Goal: Task Accomplishment & Management: Manage account settings

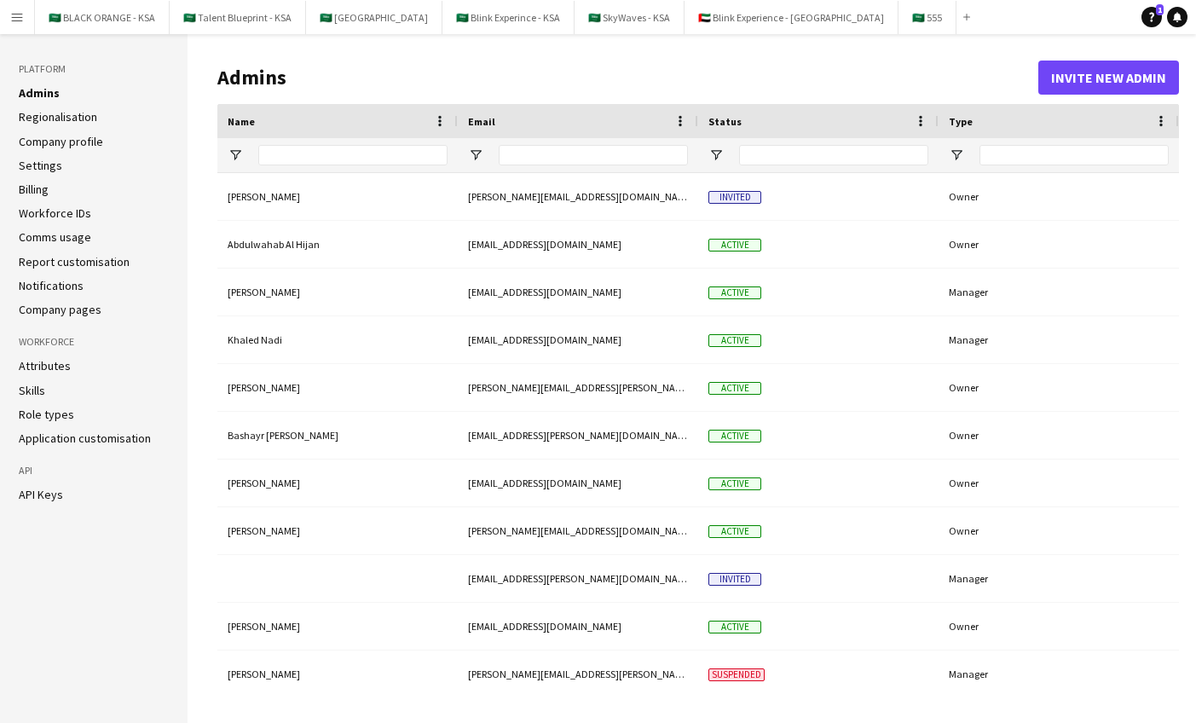
click at [899, 20] on button "🇸🇦 555 Close" at bounding box center [928, 17] width 58 height 33
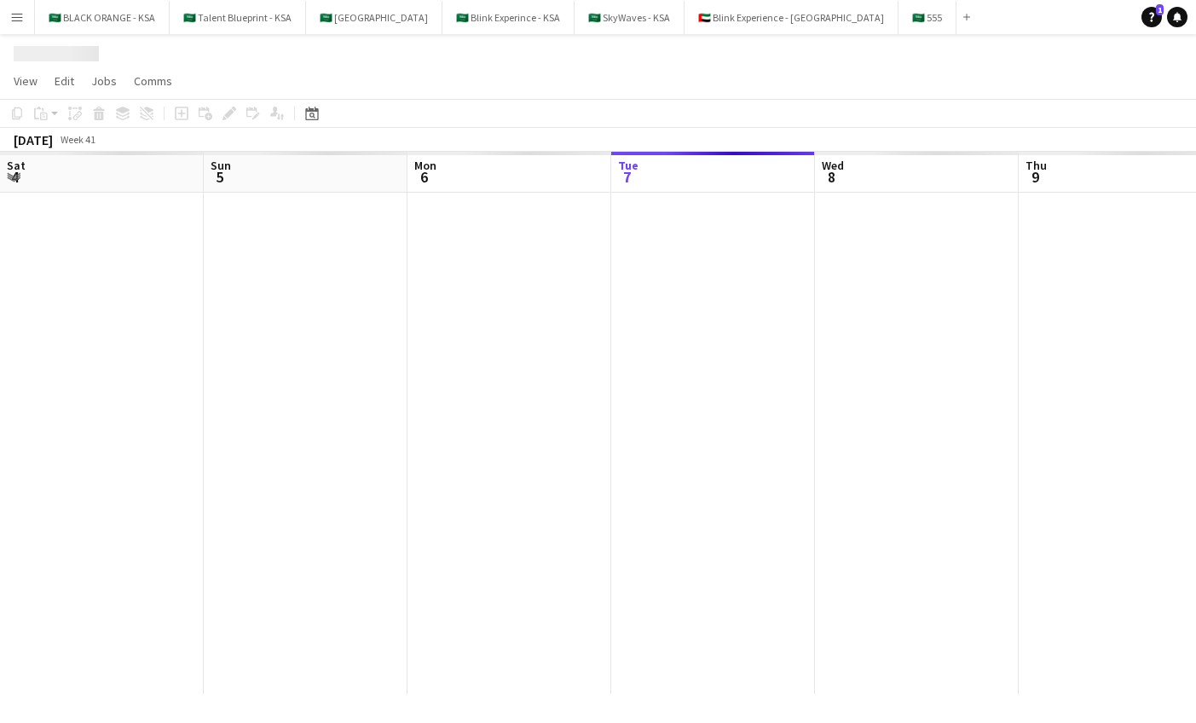
scroll to position [0, 408]
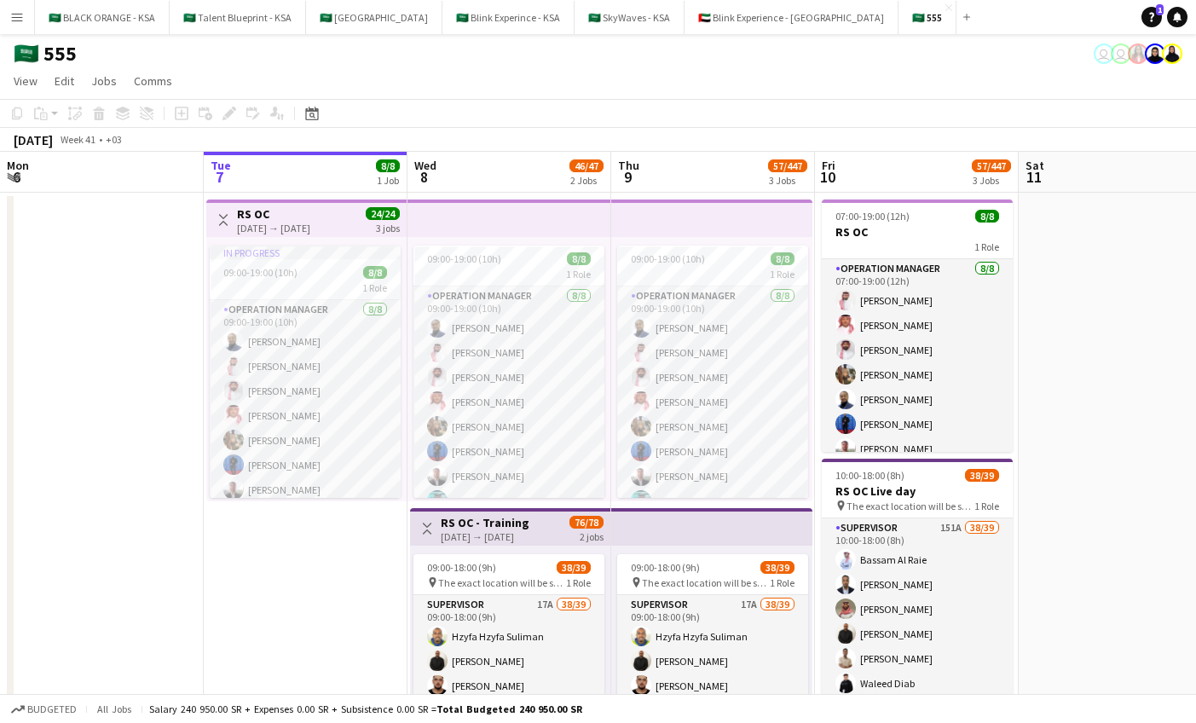
click at [310, 225] on div "[DATE] → [DATE]" at bounding box center [273, 228] width 73 height 13
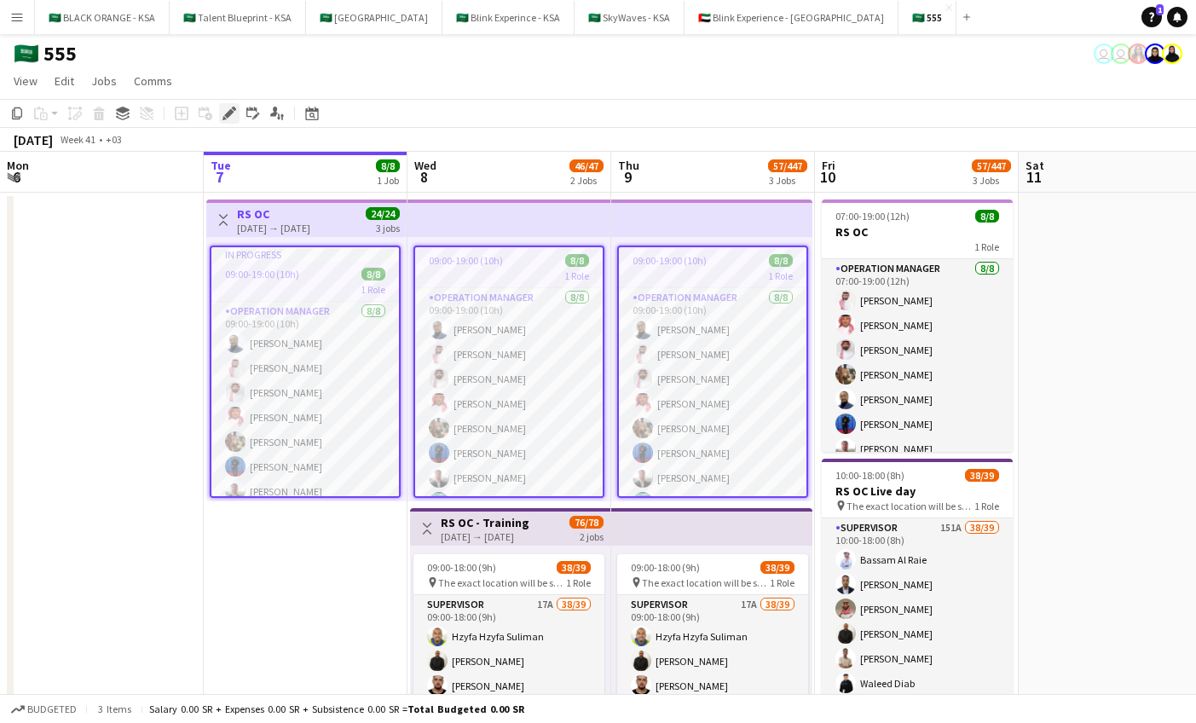
click at [228, 113] on icon at bounding box center [228, 113] width 9 height 9
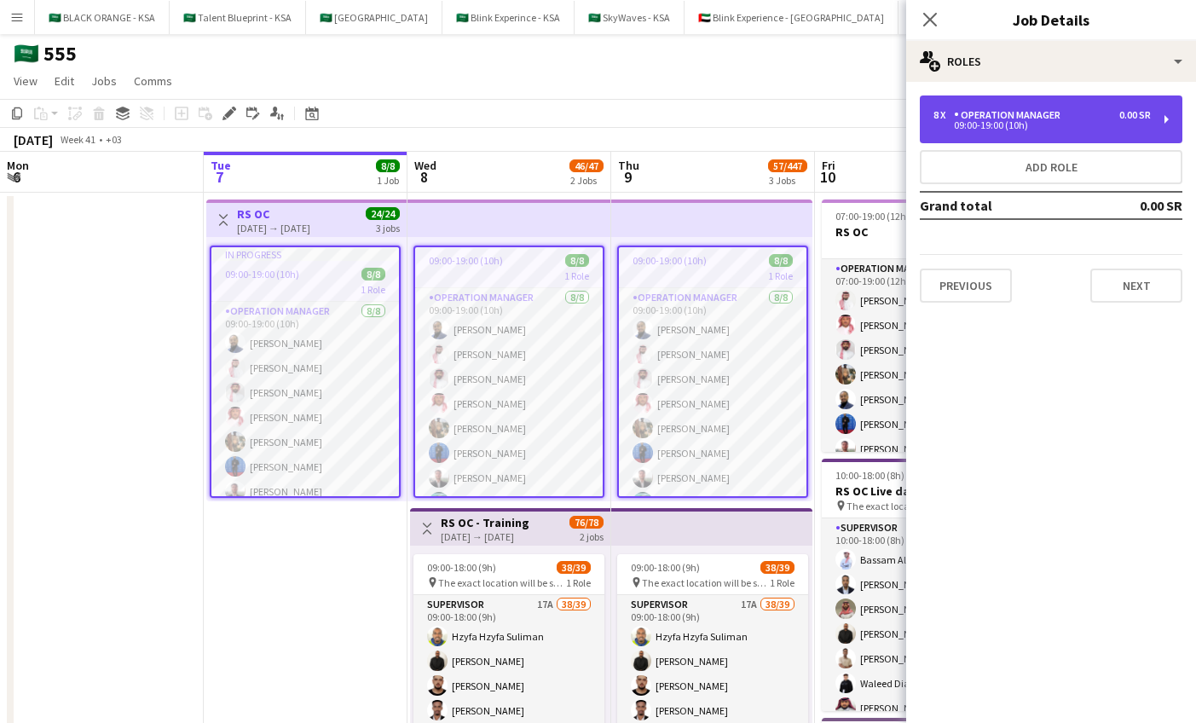
click at [1091, 120] on div "8 x Operation Manager 0.00 SR" at bounding box center [1042, 115] width 217 height 12
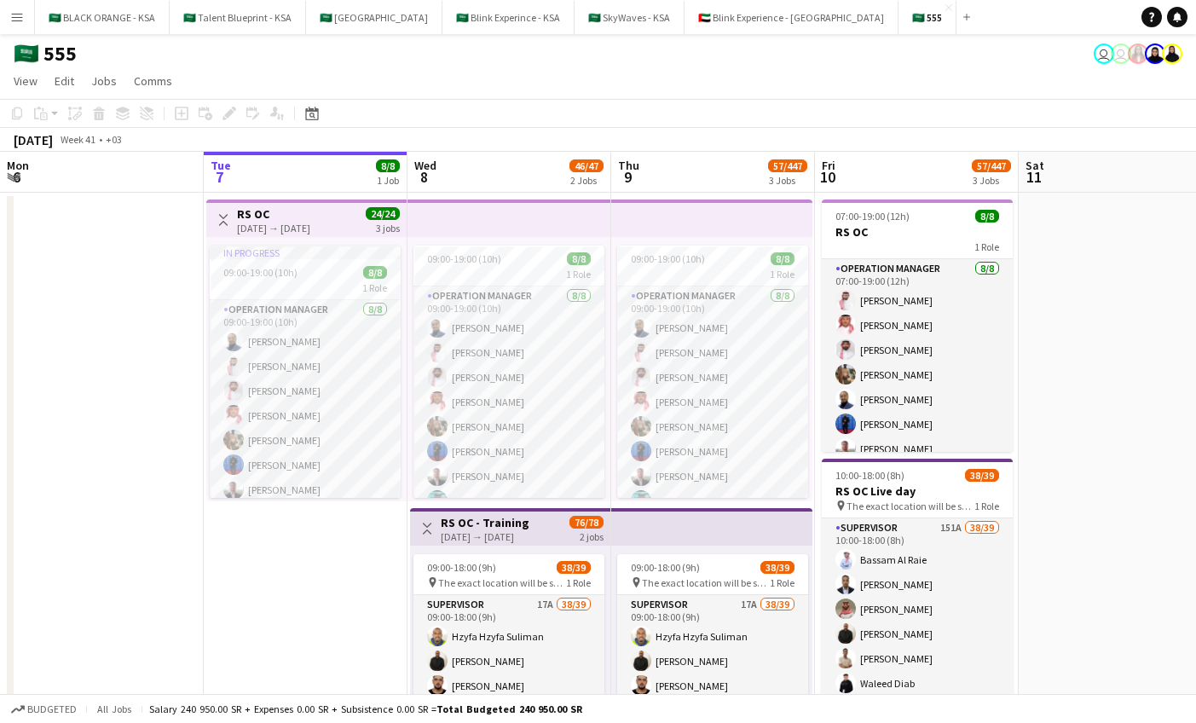
click at [273, 222] on div "[DATE] → [DATE]" at bounding box center [273, 228] width 73 height 13
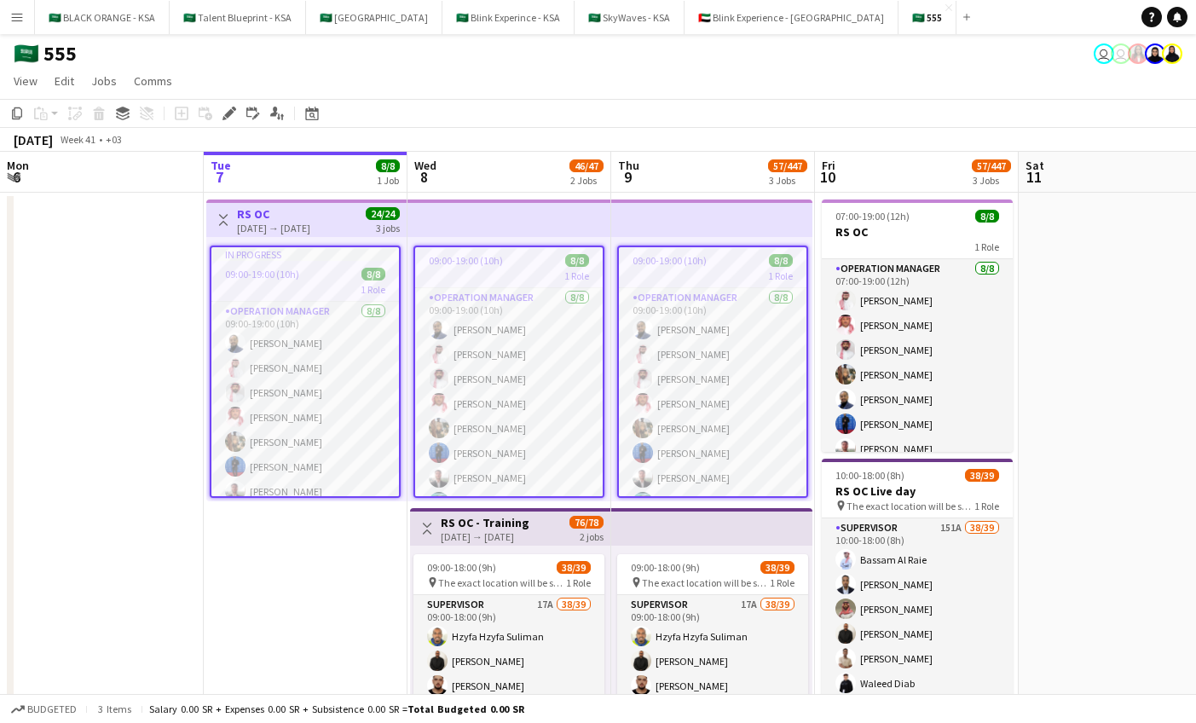
click at [164, 274] on app-date-cell at bounding box center [102, 648] width 204 height 911
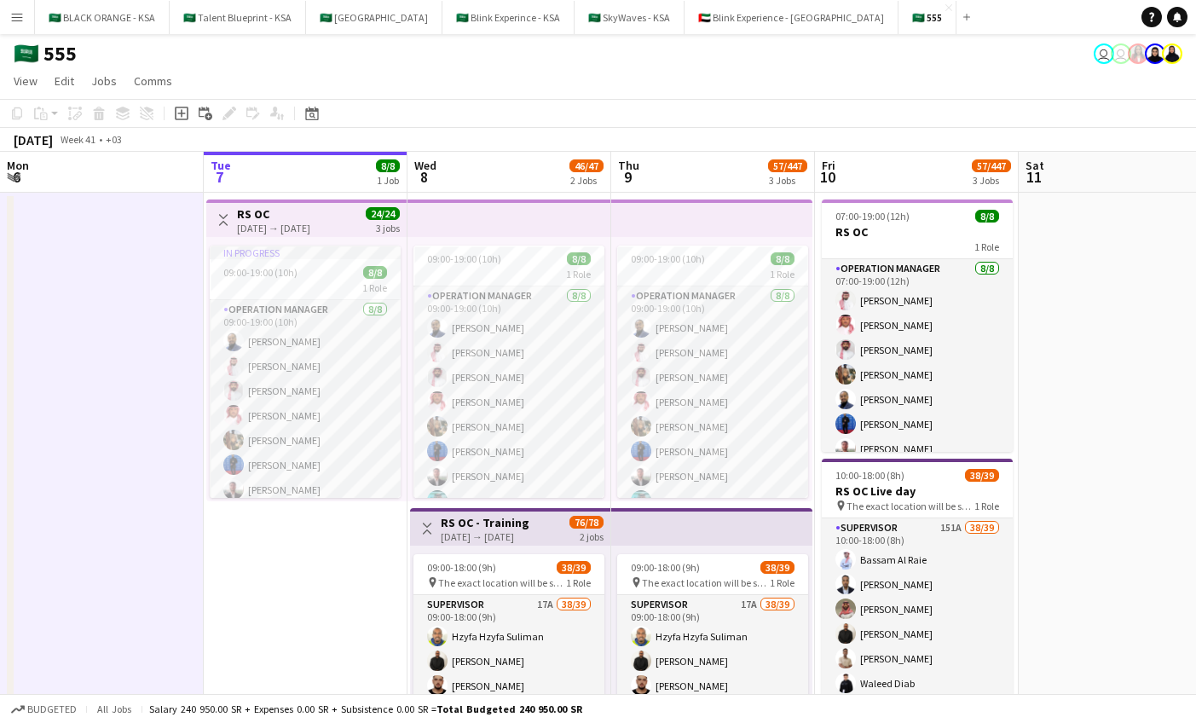
click at [275, 242] on div "In progress 09:00-19:00 (10h) 8/8 1 Role Operation Manager 8/8 09:00-19:00 (10h…" at bounding box center [306, 369] width 200 height 264
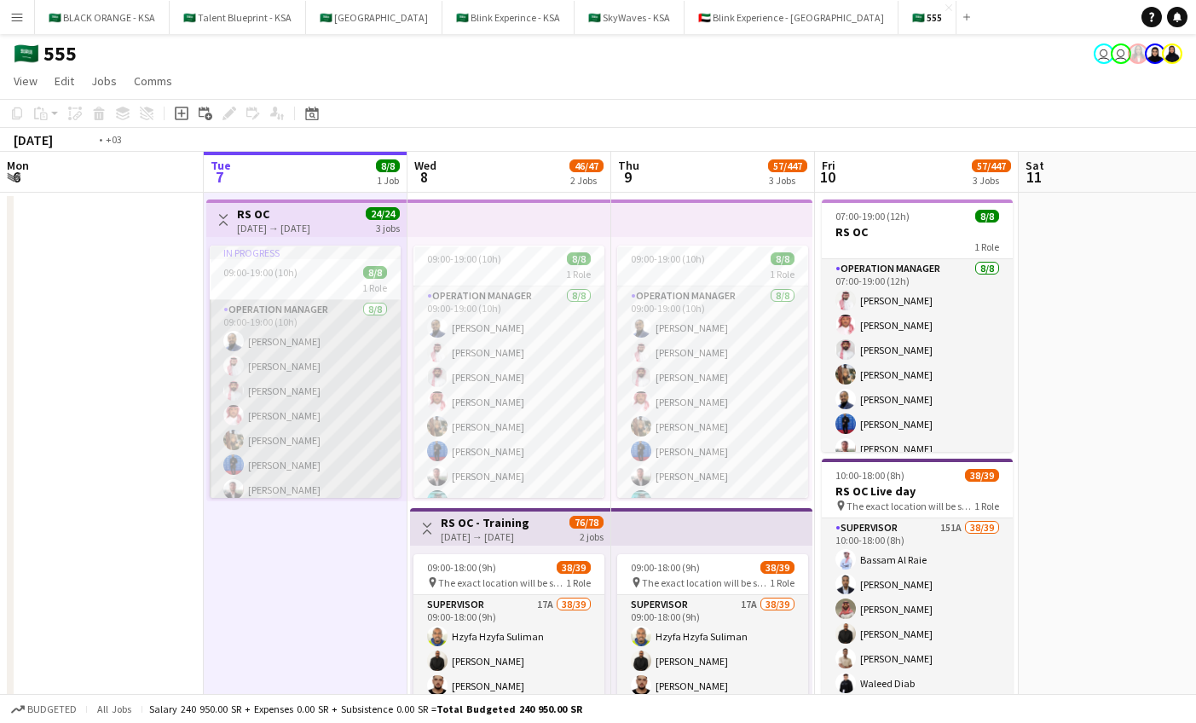
click at [290, 396] on app-card-role "Operation Manager 8/8 09:00-19:00 (10h) Abdulrahman Mohammed Basil Aljamal Moha…" at bounding box center [305, 415] width 191 height 231
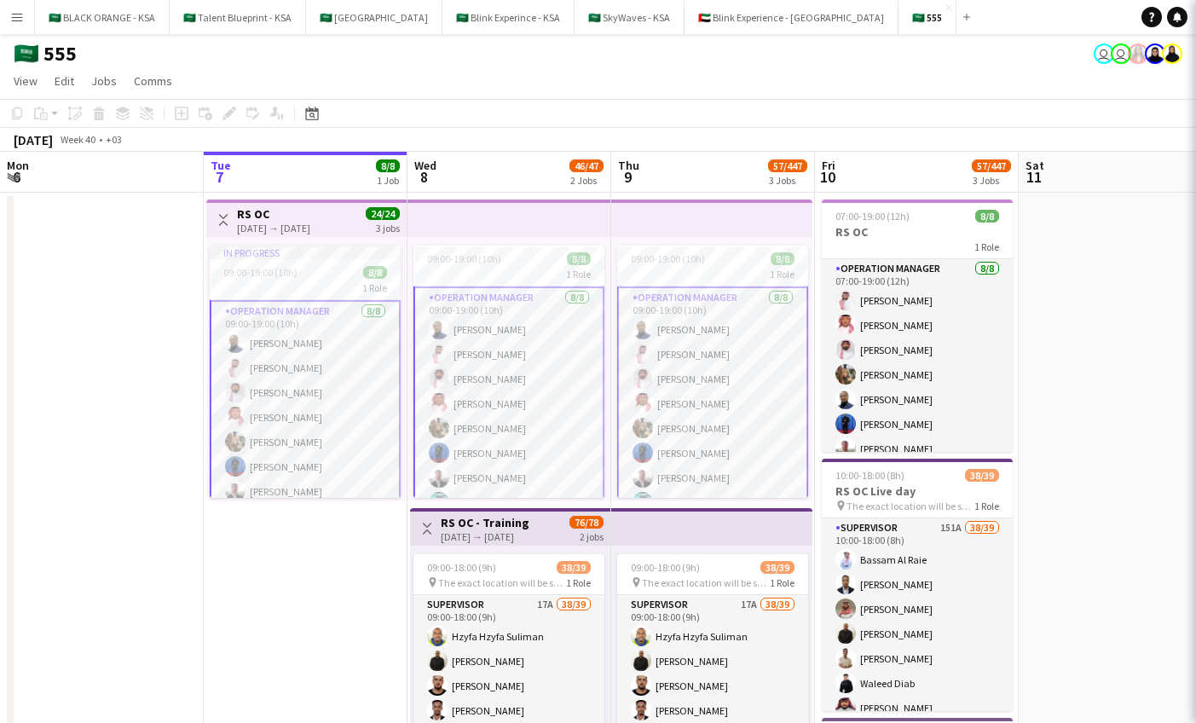
scroll to position [0, 407]
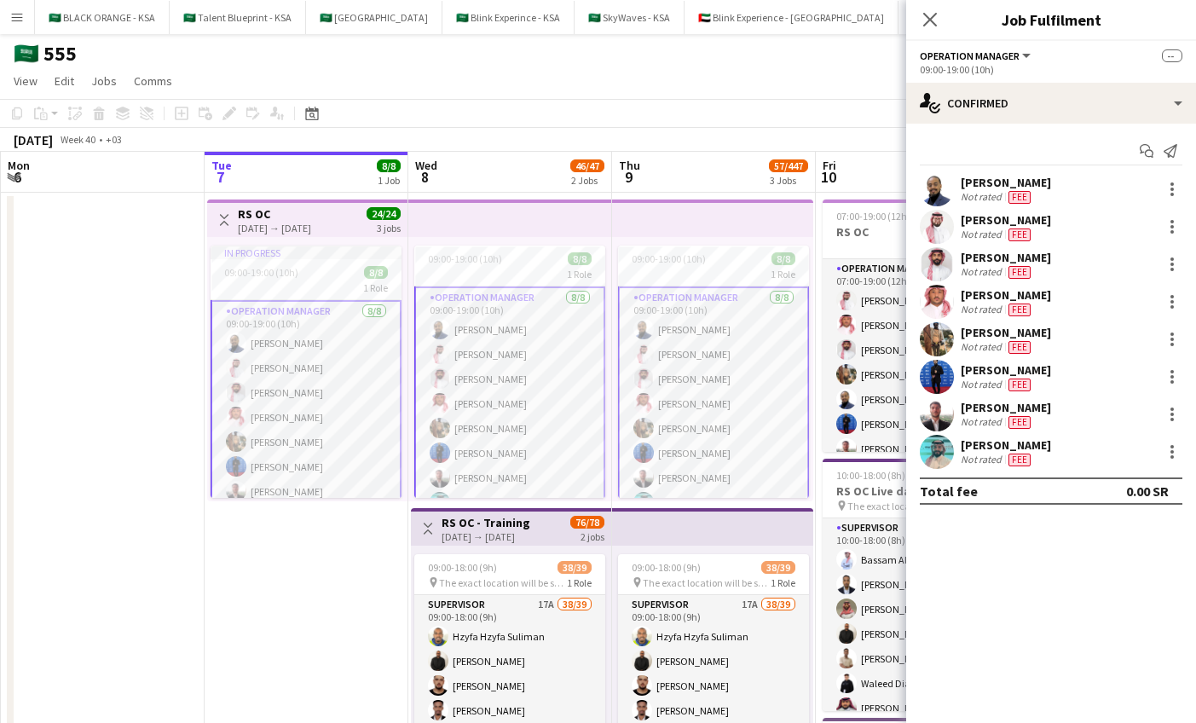
click at [457, 307] on app-card-role "Operation Manager 8/8 09:00-19:00 (10h) Abdulrahman Mohammed Basil Aljamal Moha…" at bounding box center [509, 403] width 191 height 234
click at [339, 298] on app-job-card "In progress 09:00-19:00 (10h) 8/8 1 Role Operation Manager 8/8 09:00-19:00 (10h…" at bounding box center [306, 372] width 191 height 252
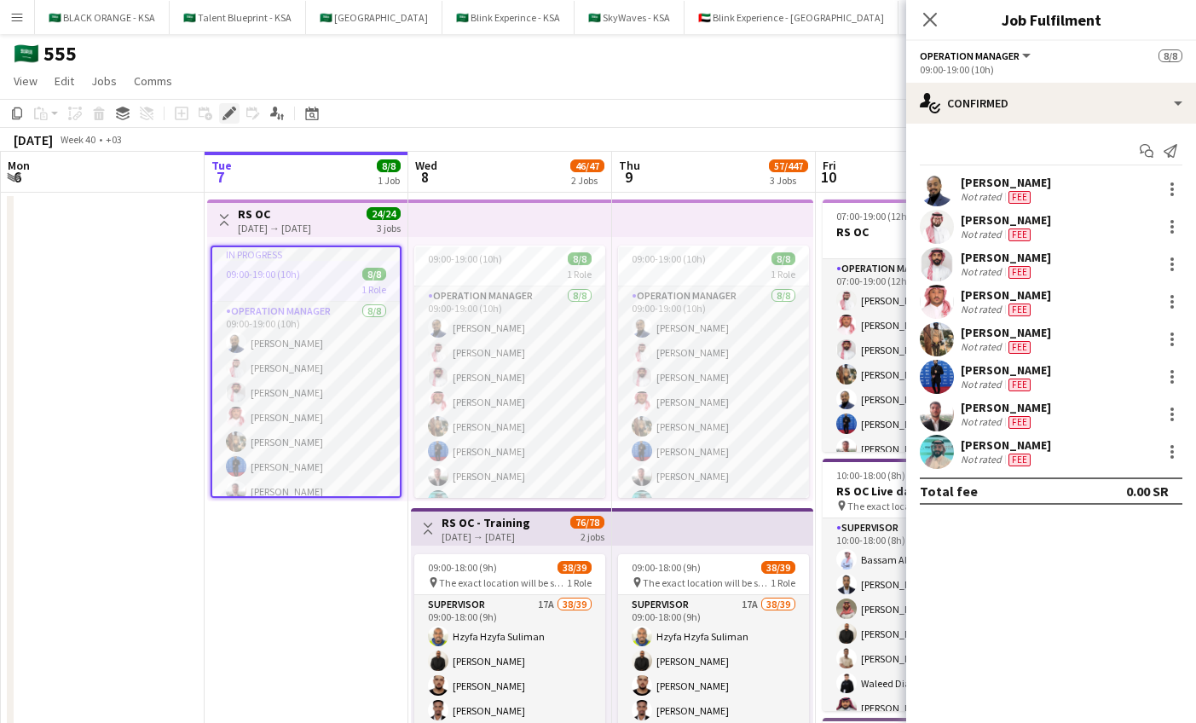
click at [228, 110] on icon "Edit" at bounding box center [230, 114] width 14 height 14
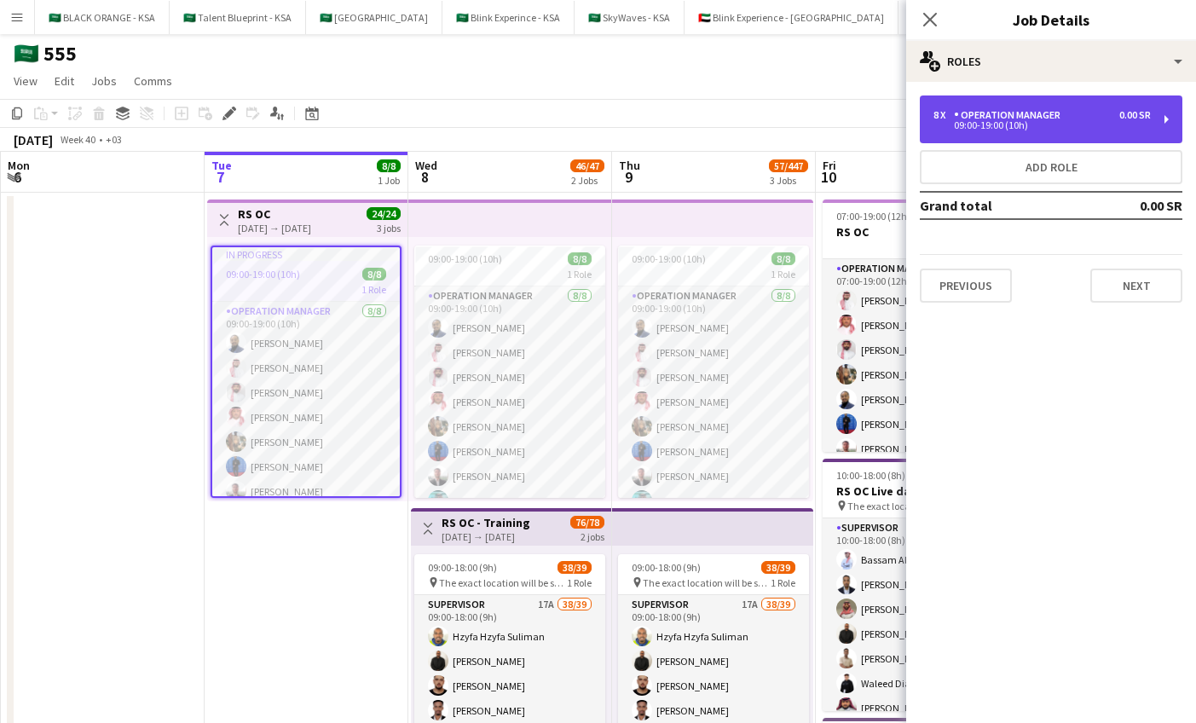
click at [998, 124] on div "09:00-19:00 (10h)" at bounding box center [1042, 125] width 217 height 9
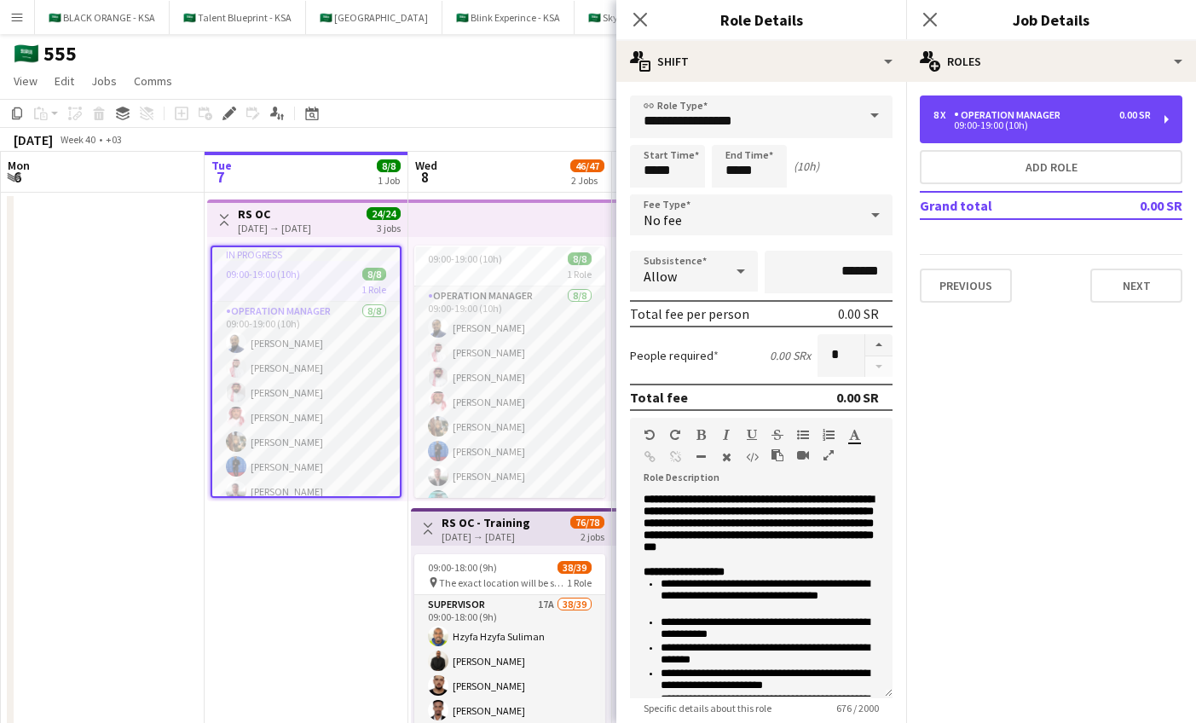
scroll to position [14, 0]
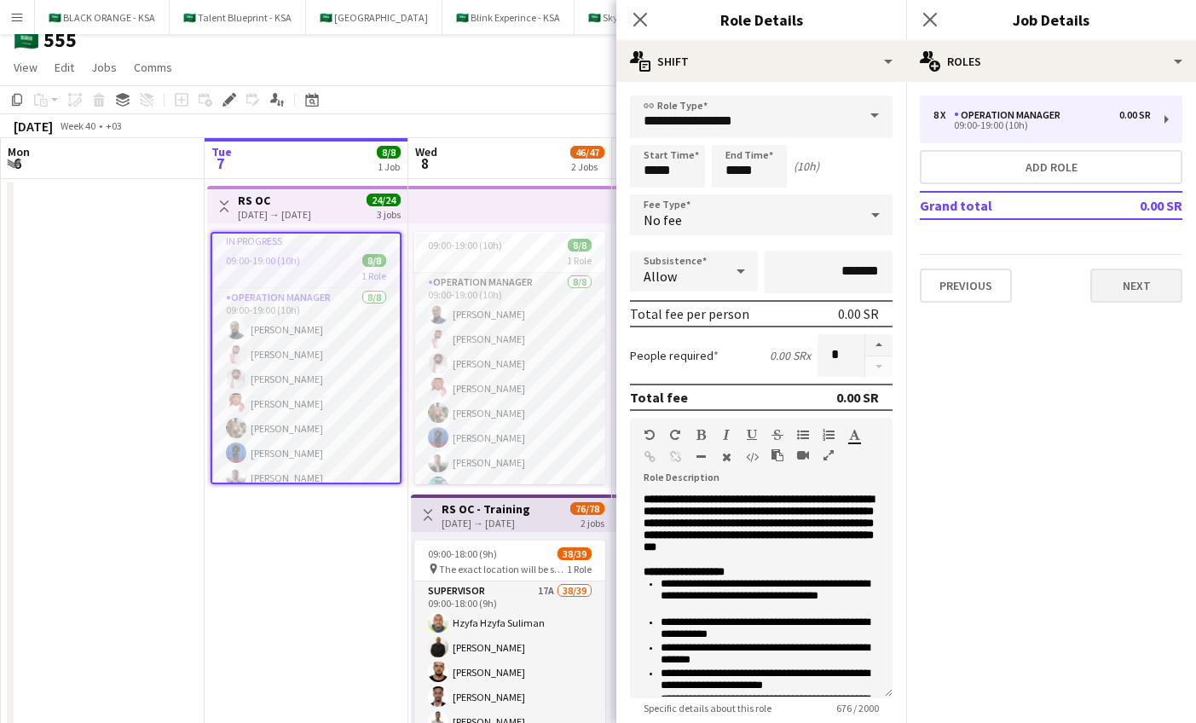
click at [1107, 278] on button "Next" at bounding box center [1136, 286] width 92 height 34
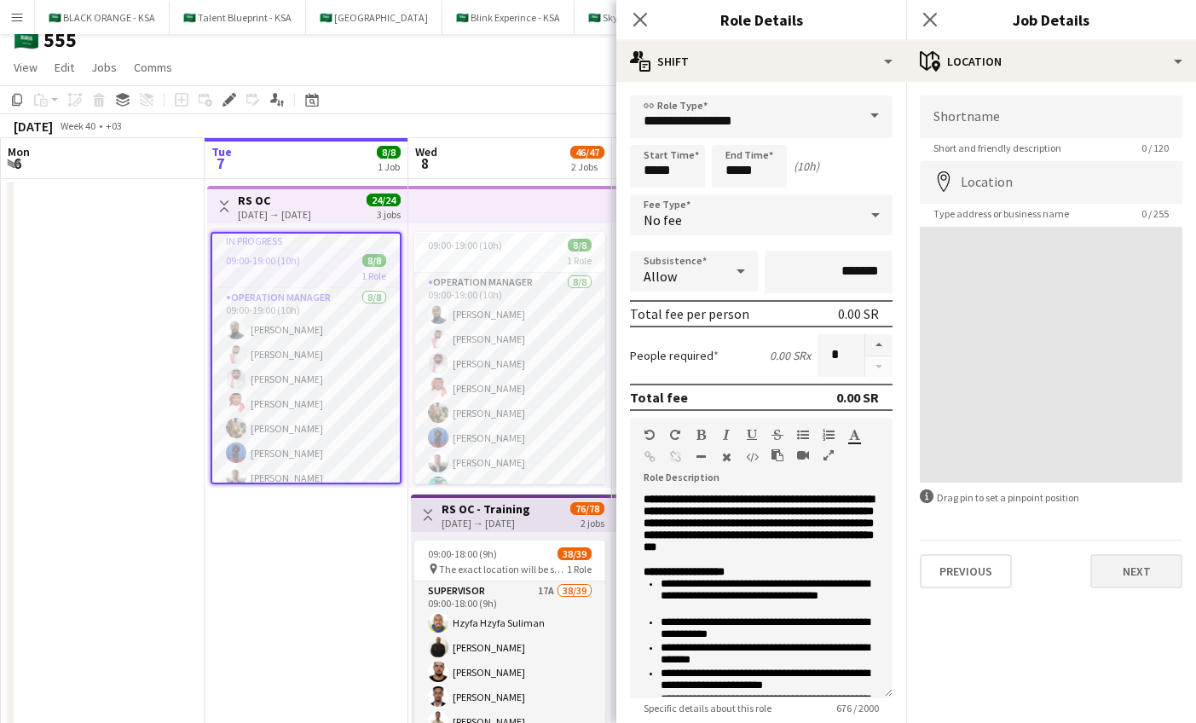
click at [1101, 571] on button "Next" at bounding box center [1136, 571] width 92 height 34
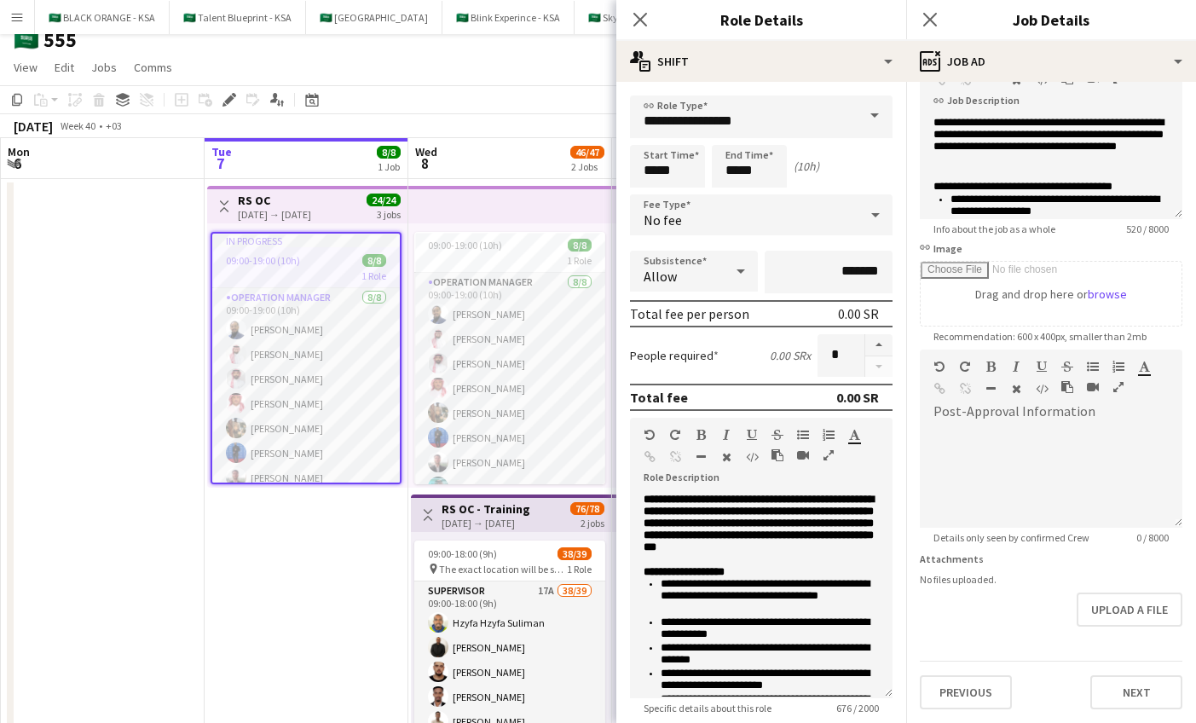
scroll to position [120, 0]
click at [1113, 704] on button "Next" at bounding box center [1136, 692] width 92 height 34
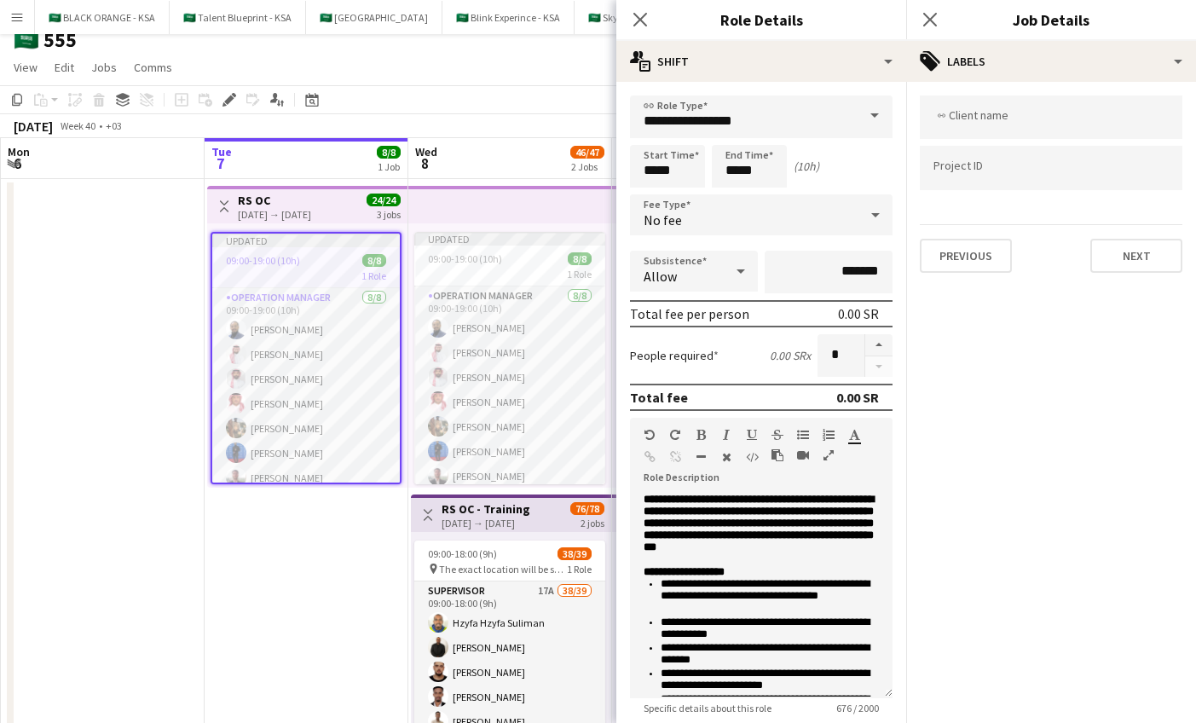
scroll to position [0, 0]
click at [1156, 252] on button "Next" at bounding box center [1136, 256] width 92 height 34
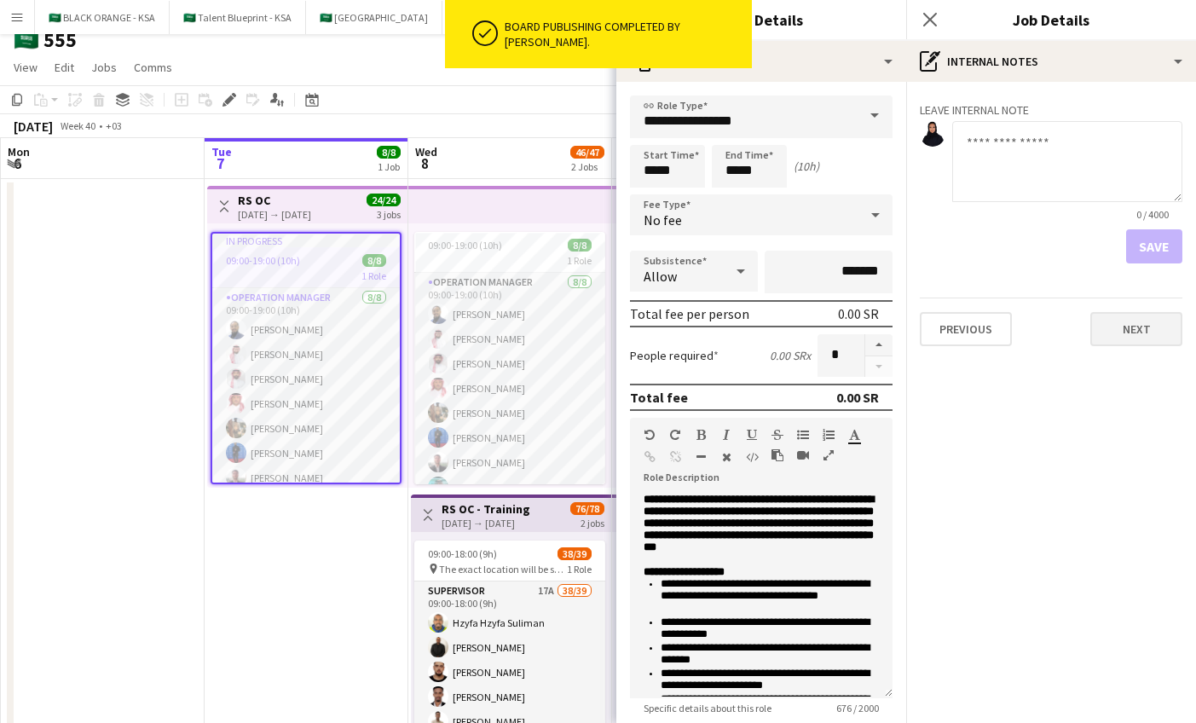
click at [1137, 317] on button "Next" at bounding box center [1136, 329] width 92 height 34
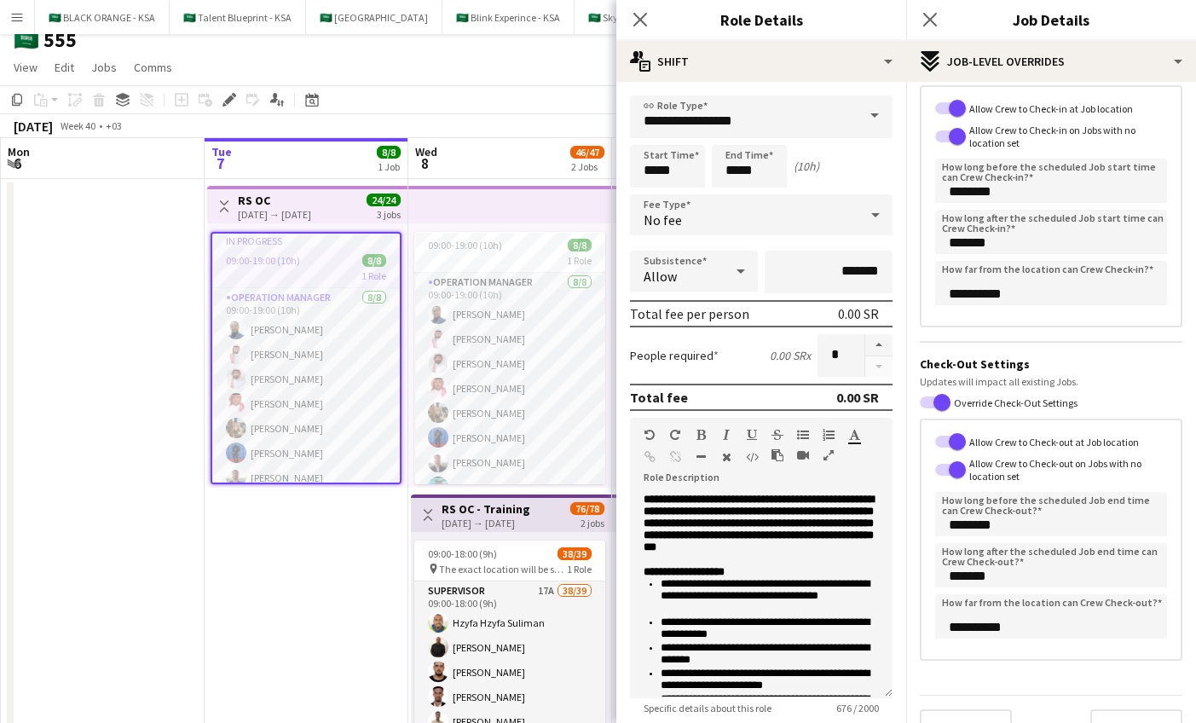
scroll to position [129, 0]
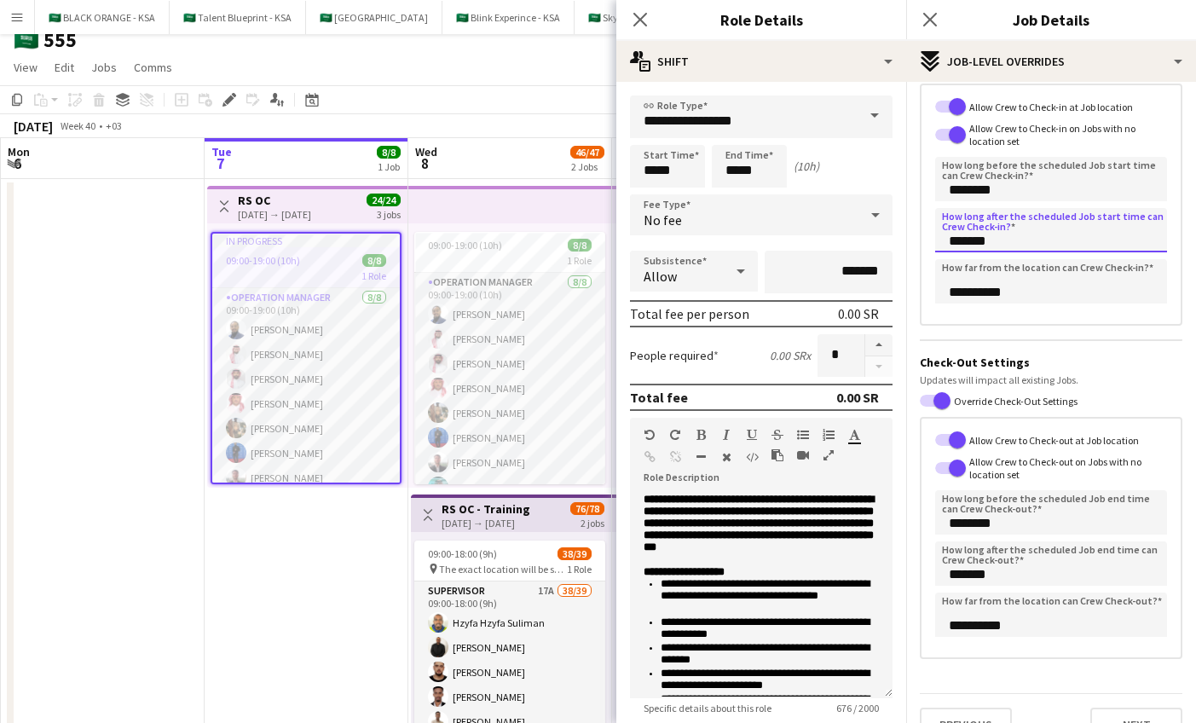
click at [962, 245] on input "*******" at bounding box center [1051, 230] width 232 height 44
click at [934, 23] on icon at bounding box center [930, 19] width 16 height 16
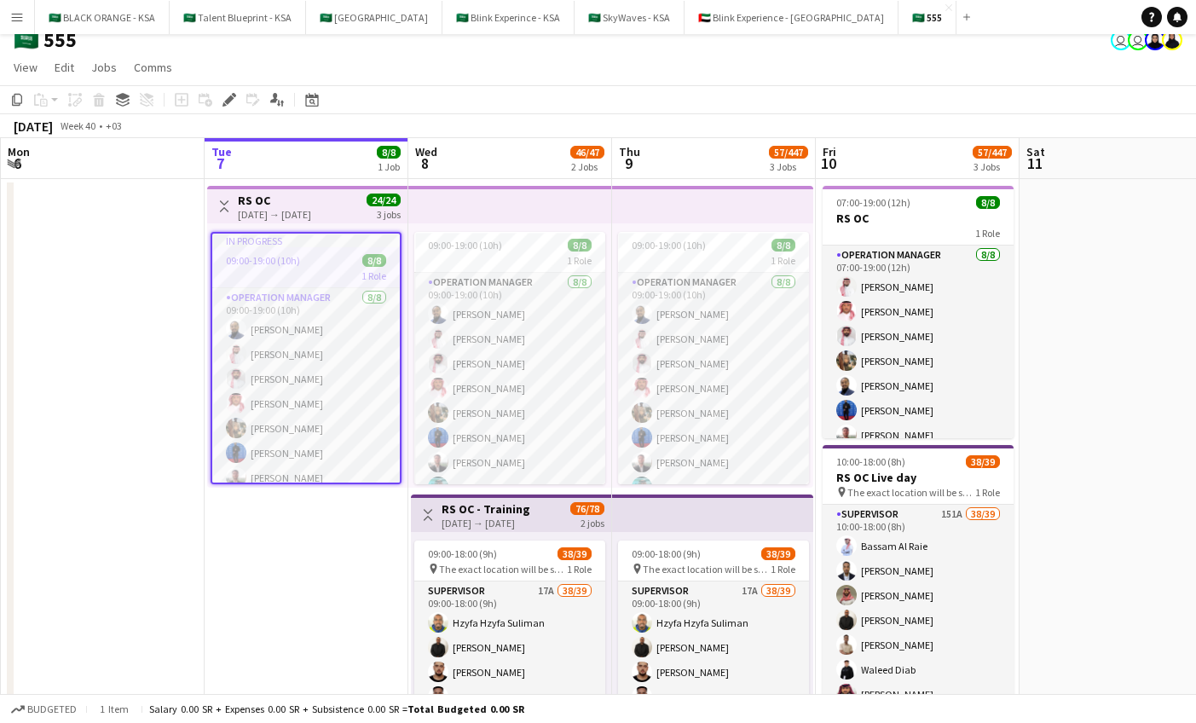
click at [152, 317] on app-date-cell at bounding box center [103, 634] width 204 height 911
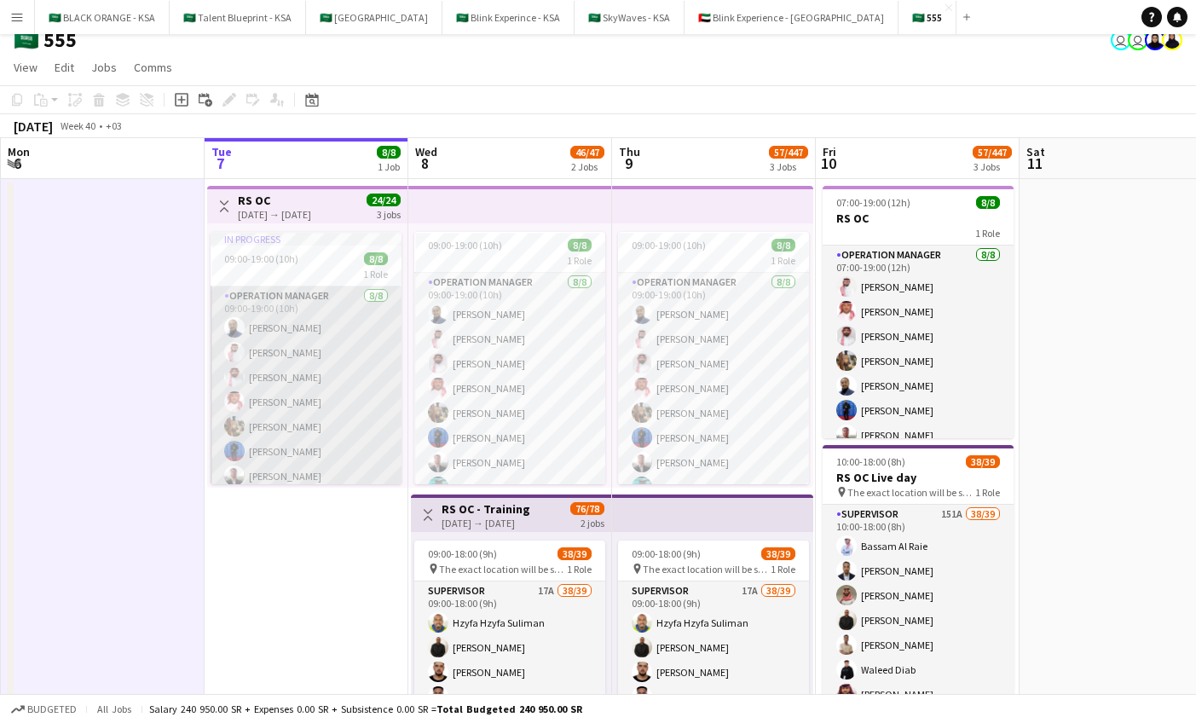
click at [270, 304] on app-card-role "Operation Manager 8/8 09:00-19:00 (10h) Abdulrahman Mohammed Basil Aljamal Moha…" at bounding box center [306, 401] width 191 height 231
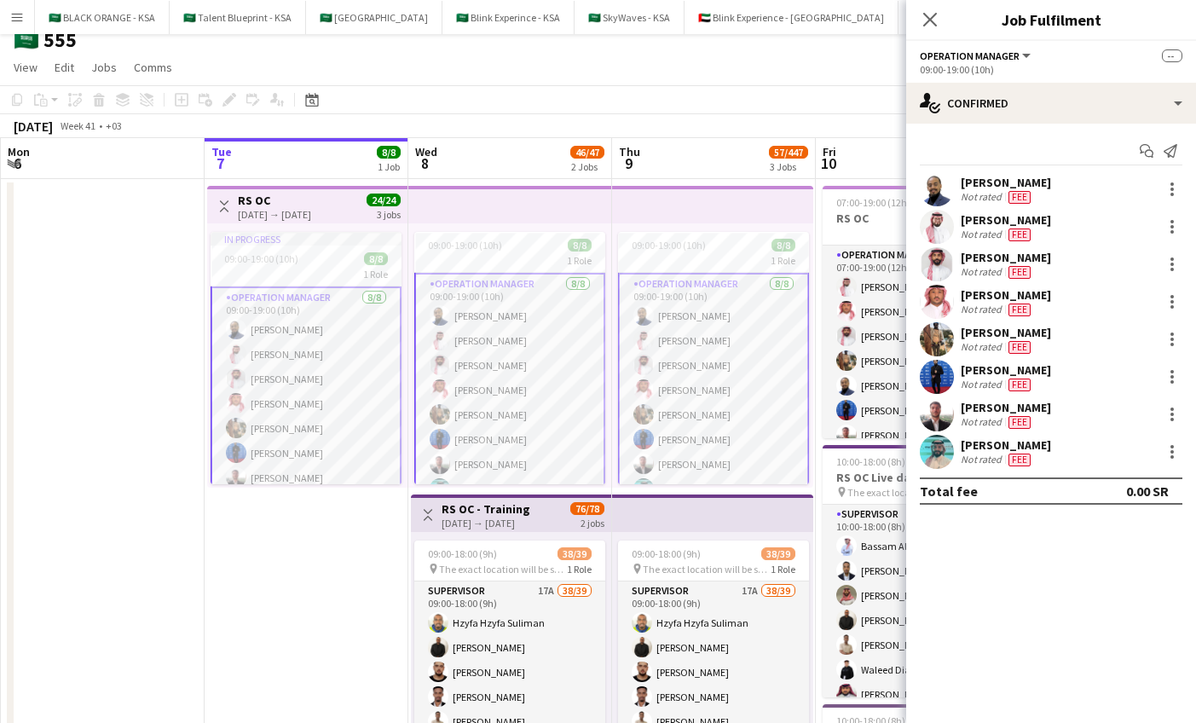
scroll to position [0, 408]
click at [136, 291] on app-date-cell at bounding box center [102, 634] width 204 height 911
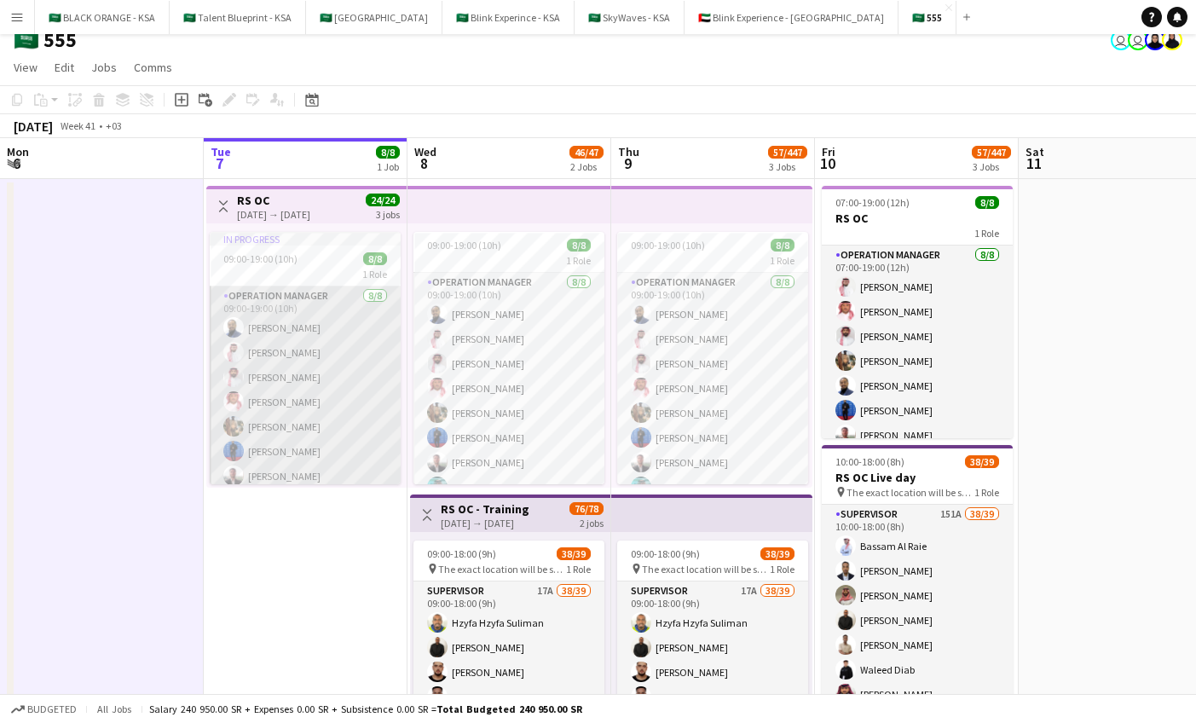
click at [240, 337] on app-card-role "Operation Manager 8/8 09:00-19:00 (10h) Abdulrahman Mohammed Basil Aljamal Moha…" at bounding box center [305, 401] width 191 height 231
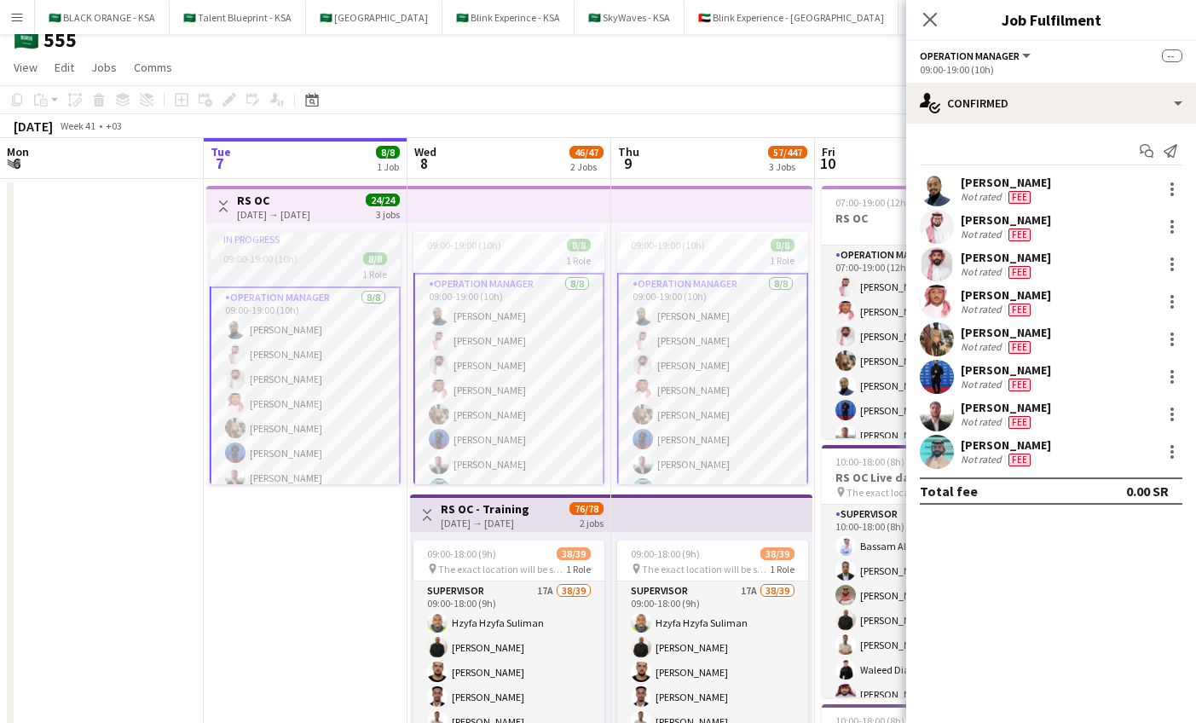
click at [293, 234] on div "In progress" at bounding box center [305, 239] width 191 height 14
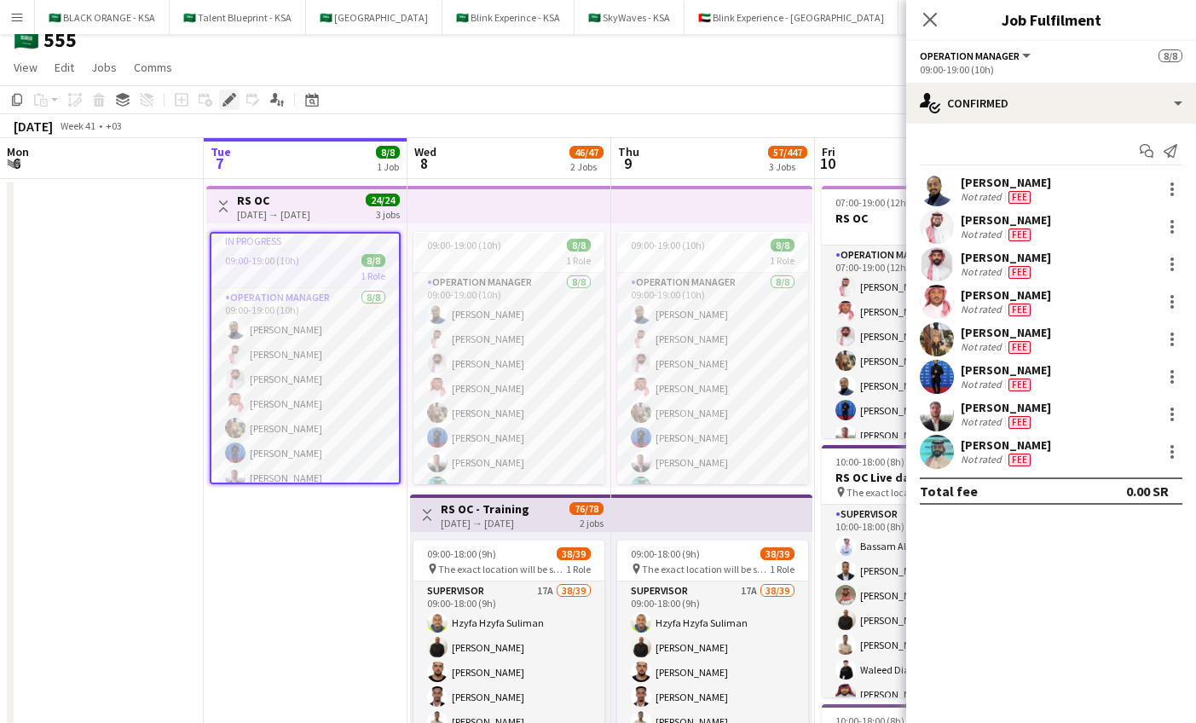
click at [227, 99] on icon "Edit" at bounding box center [230, 100] width 14 height 14
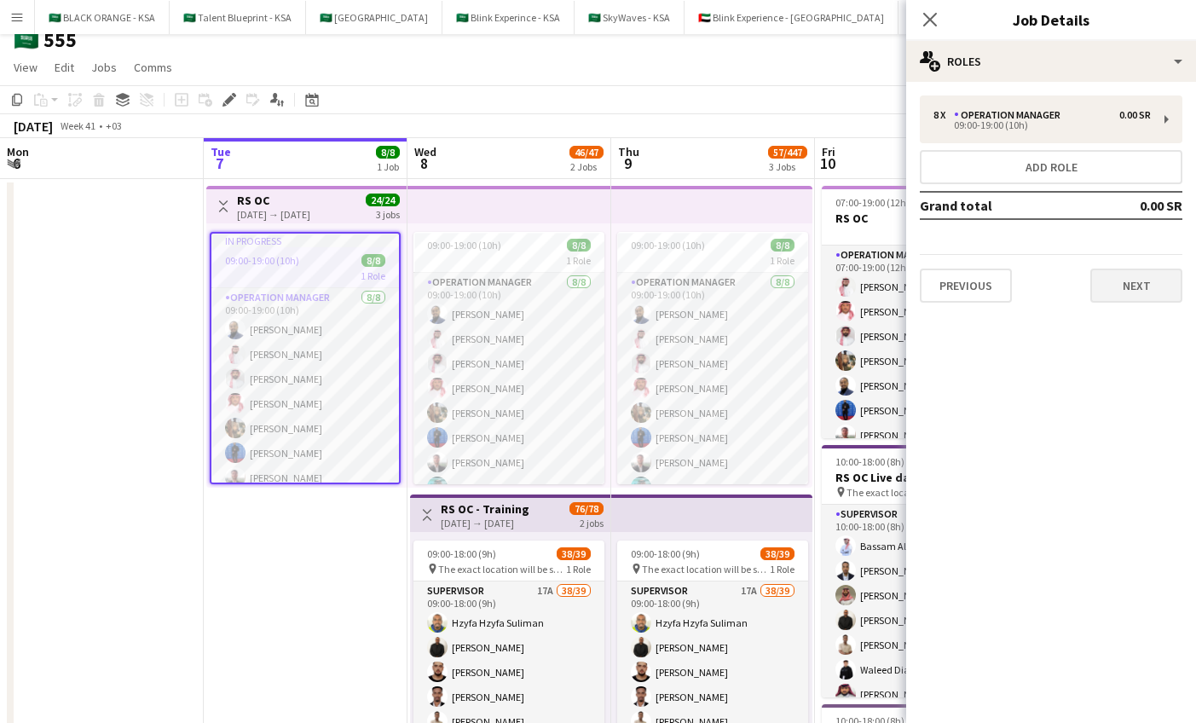
click at [1138, 290] on button "Next" at bounding box center [1136, 286] width 92 height 34
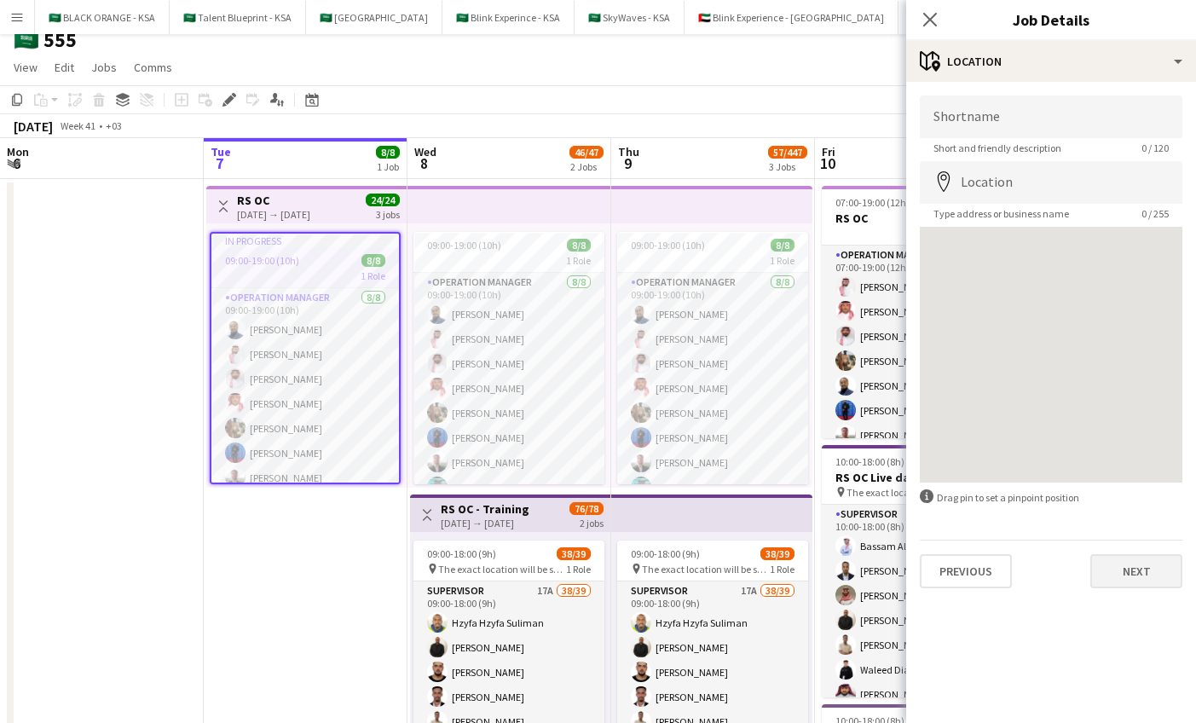
click at [1139, 582] on button "Next" at bounding box center [1136, 571] width 92 height 34
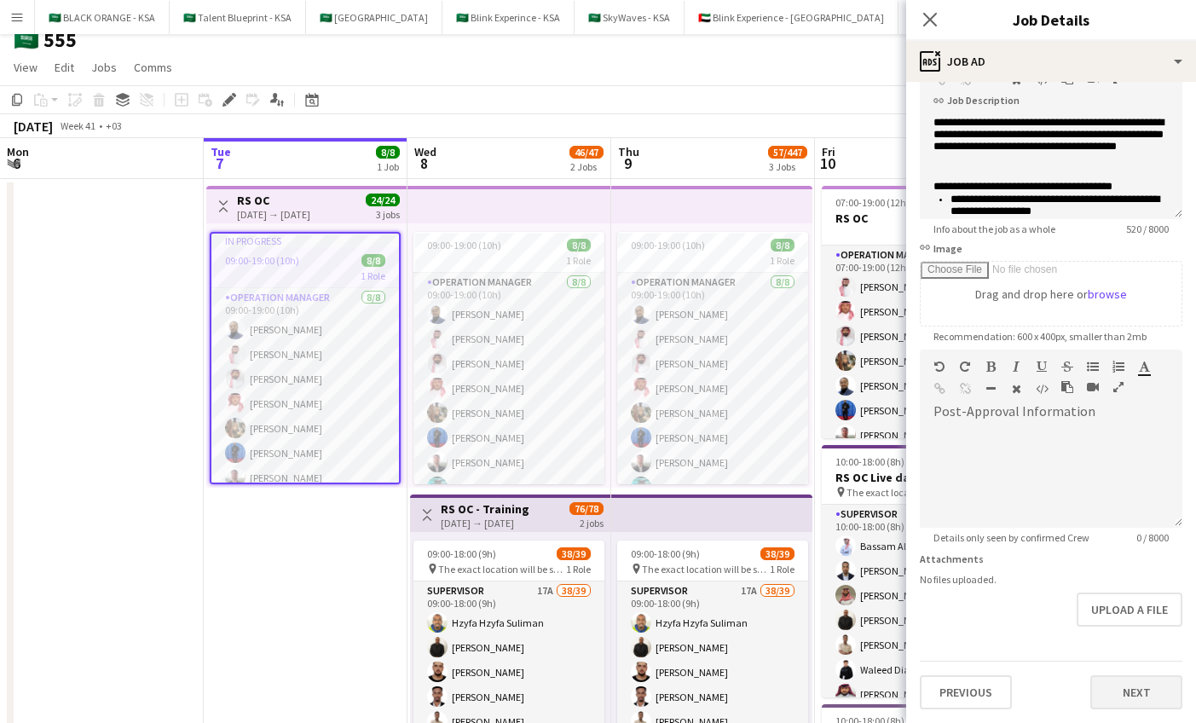
scroll to position [120, 0]
click at [1152, 691] on button "Next" at bounding box center [1136, 692] width 92 height 34
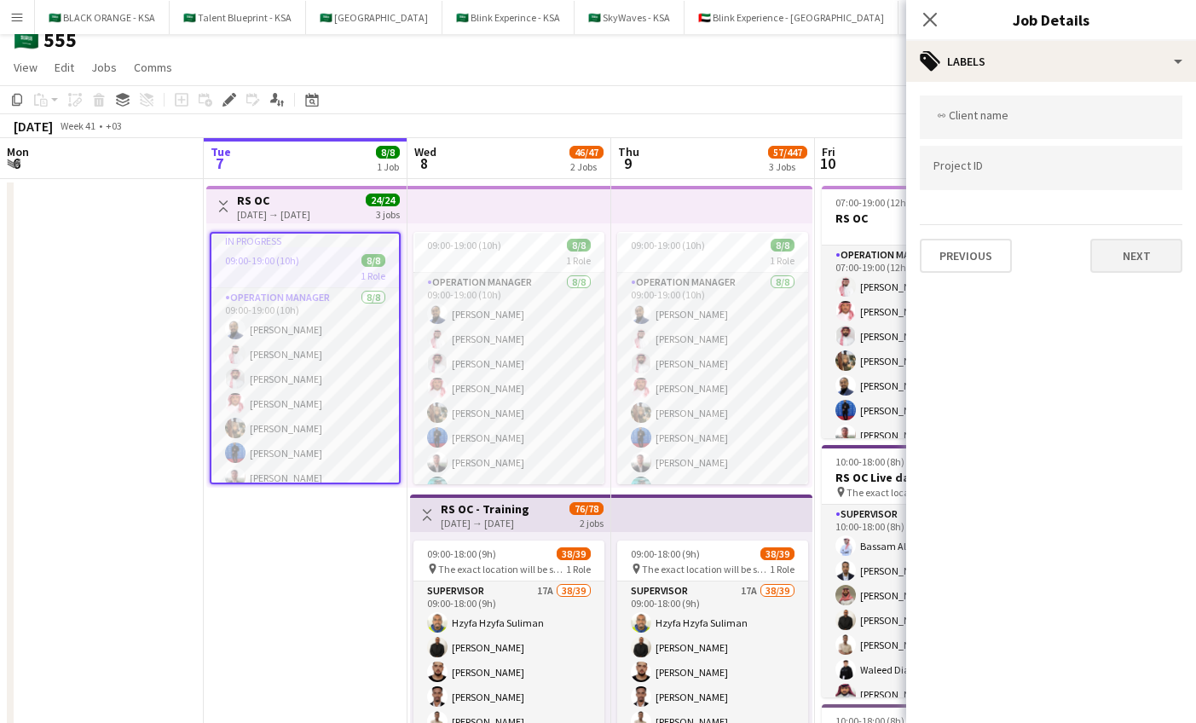
click at [1136, 263] on button "Next" at bounding box center [1136, 256] width 92 height 34
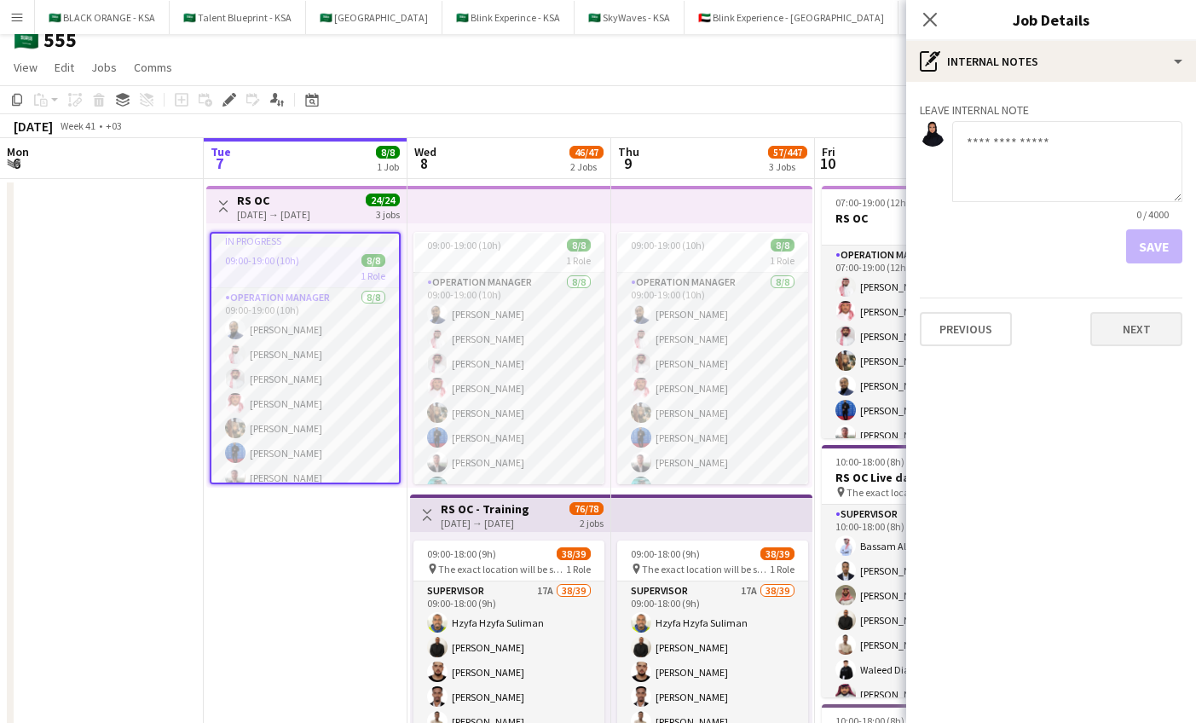
click at [1150, 327] on button "Next" at bounding box center [1136, 329] width 92 height 34
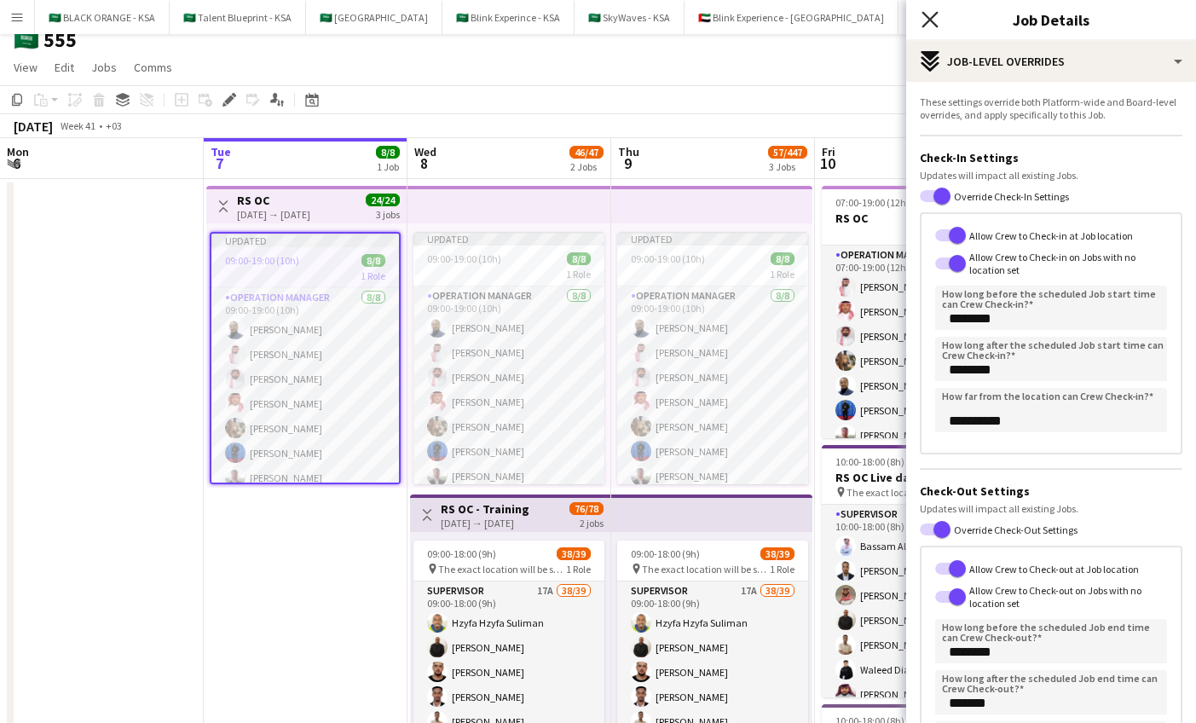
click at [934, 19] on icon "Close pop-in" at bounding box center [930, 19] width 16 height 16
